Goal: Find specific page/section: Find specific page/section

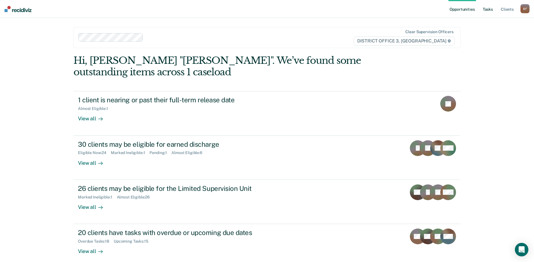
click at [490, 8] on link "Tasks" at bounding box center [487, 9] width 12 height 18
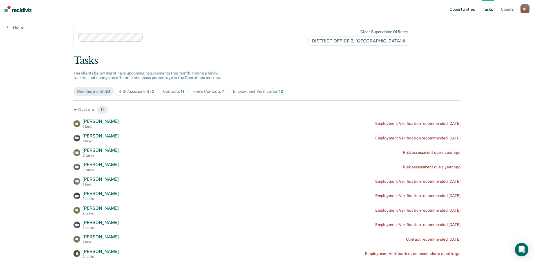
click at [462, 10] on link "Opportunities" at bounding box center [461, 9] width 27 height 18
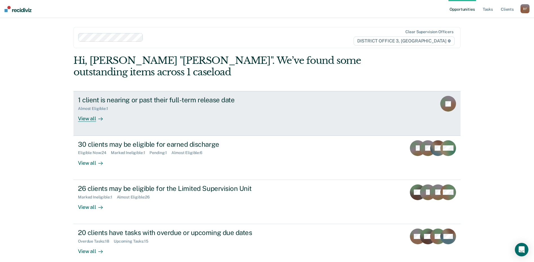
click at [88, 118] on div "View all" at bounding box center [94, 116] width 32 height 11
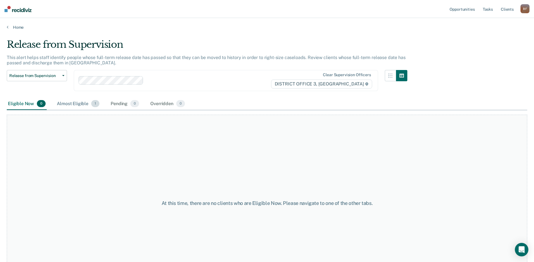
click at [74, 104] on div "Almost Eligible 1" at bounding box center [78, 104] width 45 height 12
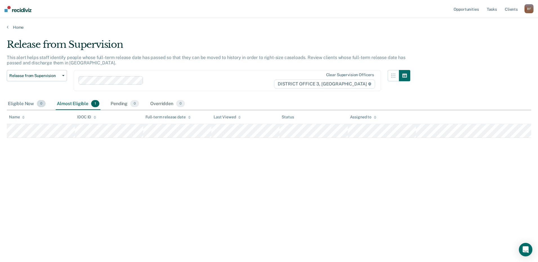
click at [24, 103] on div "Eligible Now 0" at bounding box center [27, 104] width 40 height 12
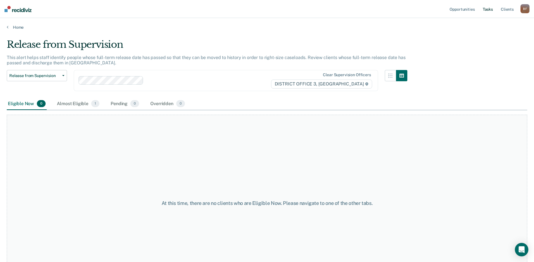
click at [488, 11] on link "Tasks" at bounding box center [487, 9] width 12 height 18
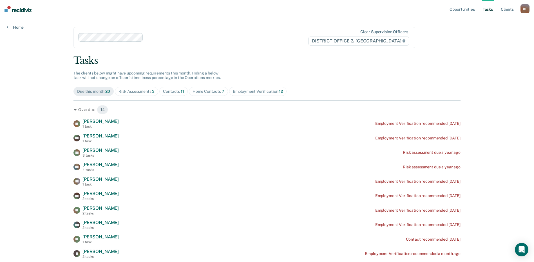
click at [129, 92] on div "Risk Assessments 3" at bounding box center [136, 91] width 36 height 5
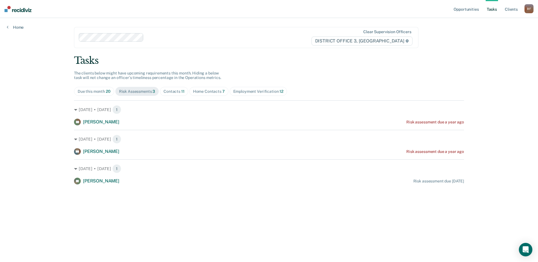
click at [174, 91] on div "Contacts 11" at bounding box center [173, 91] width 21 height 5
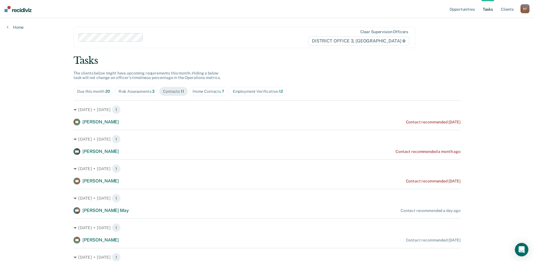
click at [136, 93] on div "Risk Assessments 3" at bounding box center [136, 91] width 36 height 5
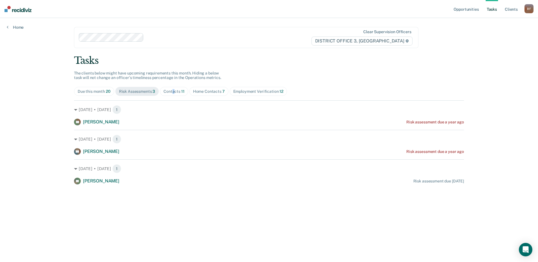
drag, startPoint x: 173, startPoint y: 89, endPoint x: 178, endPoint y: 97, distance: 9.5
click at [178, 97] on div "Tasks The clients below might have upcoming requirements this month. Hiding a b…" at bounding box center [269, 120] width 390 height 130
drag, startPoint x: 178, startPoint y: 97, endPoint x: 179, endPoint y: 91, distance: 6.8
click at [179, 91] on div "Contacts 11" at bounding box center [173, 91] width 21 height 5
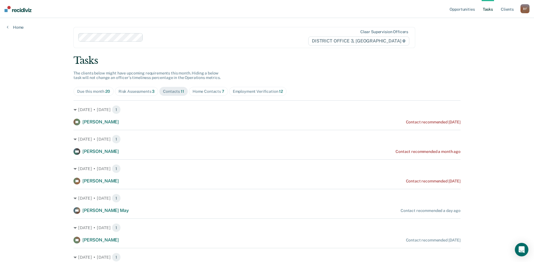
click at [210, 91] on div "Home Contacts 7" at bounding box center [208, 91] width 32 height 5
